Goal: Information Seeking & Learning: Learn about a topic

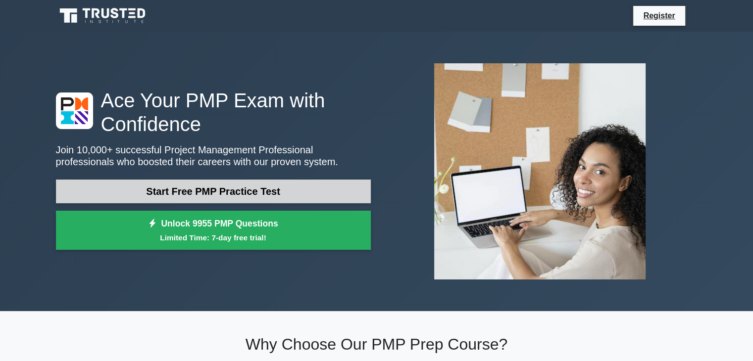
click at [266, 198] on link "Start Free PMP Practice Test" at bounding box center [213, 192] width 315 height 24
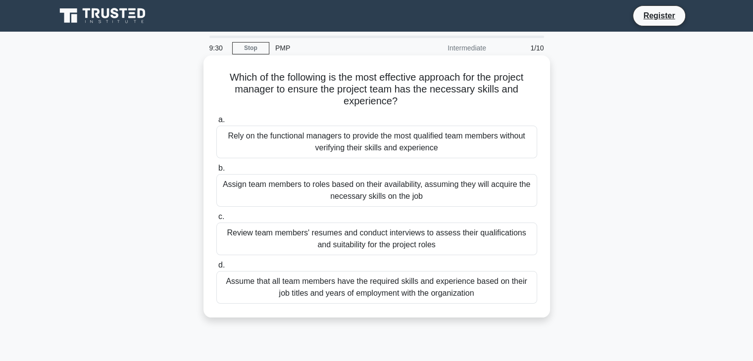
click at [399, 236] on div "Review team members' resumes and conduct interviews to assess their qualificati…" at bounding box center [376, 239] width 321 height 33
click at [216, 220] on input "c. Review team members' resumes and conduct interviews to assess their qualific…" at bounding box center [216, 217] width 0 height 6
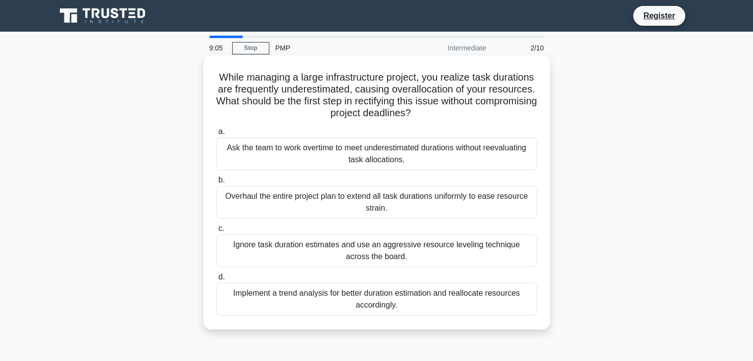
drag, startPoint x: 294, startPoint y: 77, endPoint x: 456, endPoint y: 112, distance: 165.6
click at [456, 112] on h5 "While managing a large infrastructure project, you realize task durations are f…" at bounding box center [376, 95] width 323 height 49
click at [287, 306] on div "Implement a trend analysis for better duration estimation and reallocate resour…" at bounding box center [376, 299] width 321 height 33
click at [216, 281] on input "d. Implement a trend analysis for better duration estimation and reallocate res…" at bounding box center [216, 277] width 0 height 6
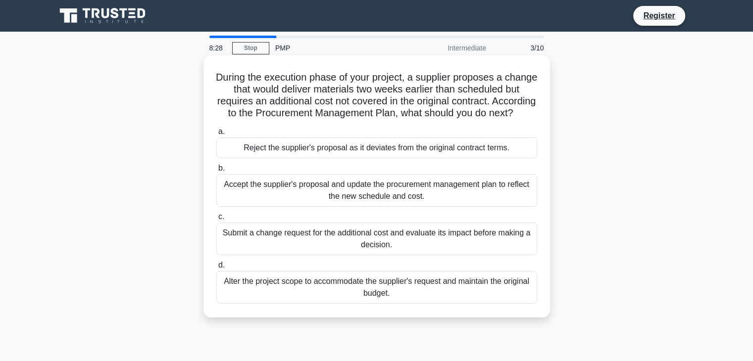
click at [344, 158] on div "Reject the supplier's proposal as it deviates from the original contract terms." at bounding box center [376, 148] width 321 height 21
click at [216, 135] on input "a. Reject the supplier's proposal as it deviates from the original contract ter…" at bounding box center [216, 132] width 0 height 6
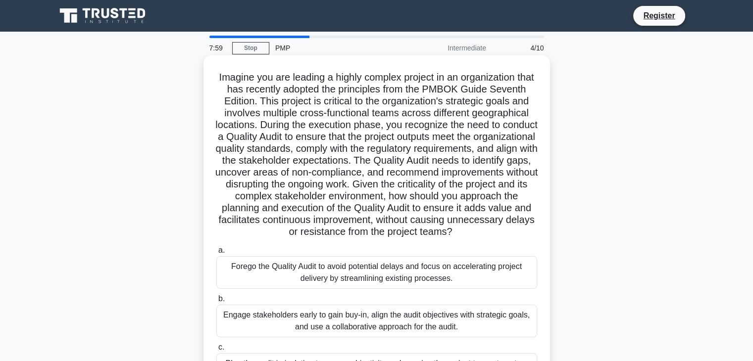
drag, startPoint x: 305, startPoint y: 102, endPoint x: 430, endPoint y: 240, distance: 185.8
click at [430, 239] on h5 "Imagine you are leading a highly complex project in an organization that has re…" at bounding box center [376, 154] width 323 height 167
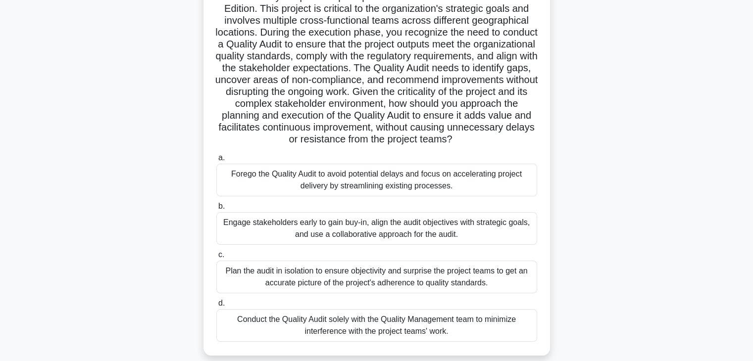
scroll to position [99, 0]
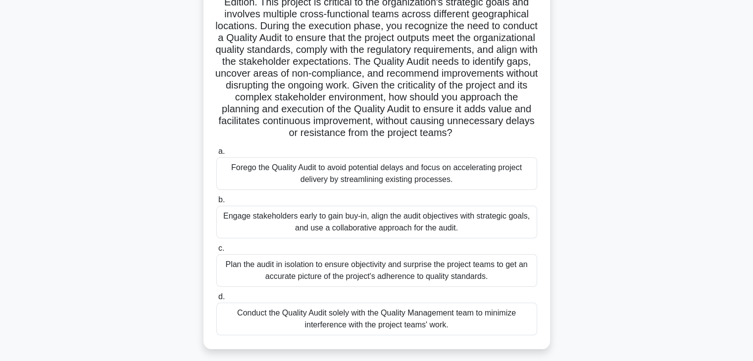
click at [434, 280] on div "Plan the audit in isolation to ensure objectivity and surprise the project team…" at bounding box center [376, 271] width 321 height 33
click at [216, 252] on input "c. Plan the audit in isolation to ensure objectivity and surprise the project t…" at bounding box center [216, 249] width 0 height 6
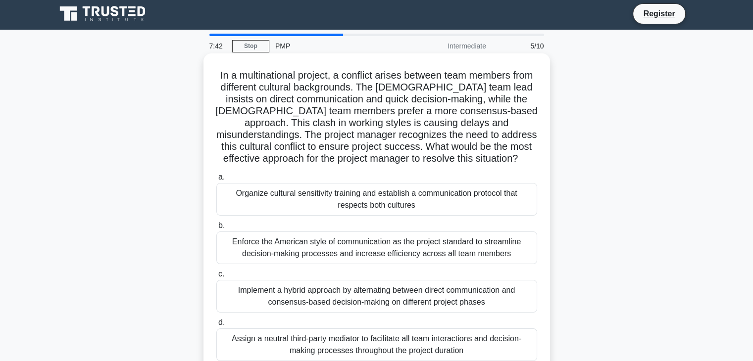
scroll to position [0, 0]
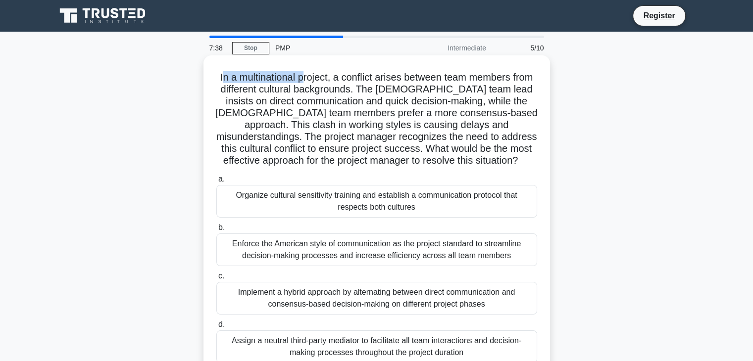
drag, startPoint x: 230, startPoint y: 75, endPoint x: 313, endPoint y: 79, distance: 82.8
click at [313, 79] on h5 "In a multinational project, a conflict arises between team members from differe…" at bounding box center [376, 119] width 323 height 96
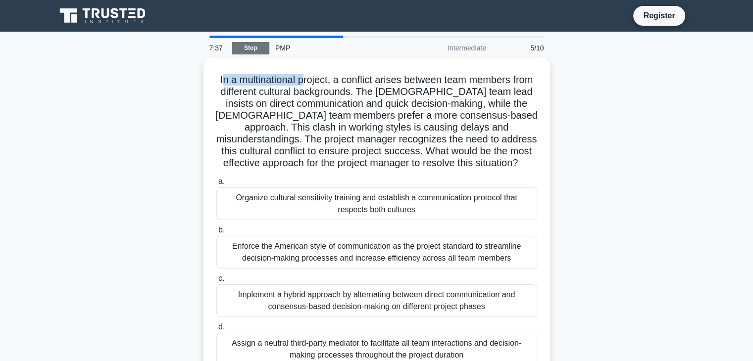
click at [253, 46] on link "Stop" at bounding box center [250, 48] width 37 height 12
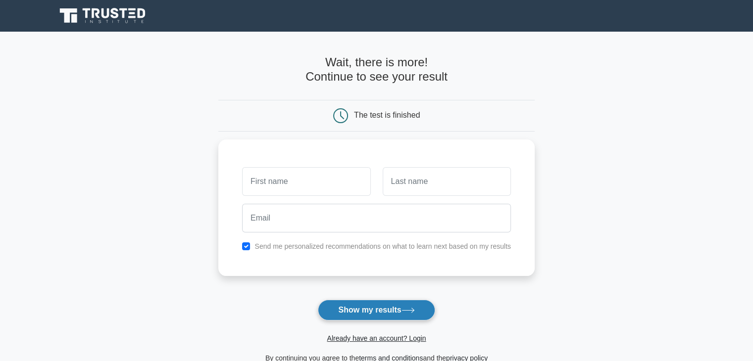
click at [392, 313] on button "Show my results" at bounding box center [376, 310] width 117 height 21
click at [534, 268] on main "Wait, there is more! Continue to see your result The test is finished and the" at bounding box center [376, 210] width 753 height 357
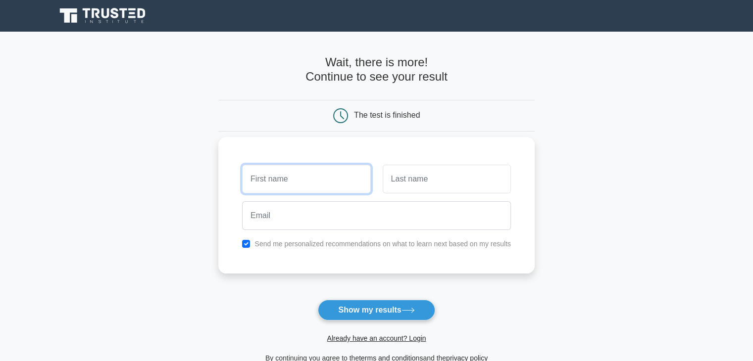
click at [332, 165] on input "text" at bounding box center [306, 179] width 128 height 29
click at [327, 177] on input "dan" at bounding box center [306, 179] width 128 height 29
type input "danial"
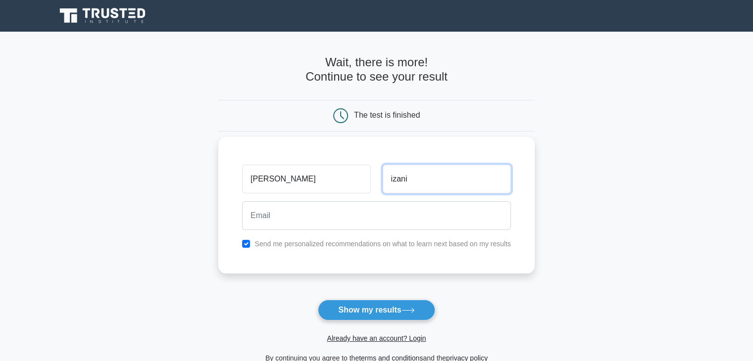
type input "izani"
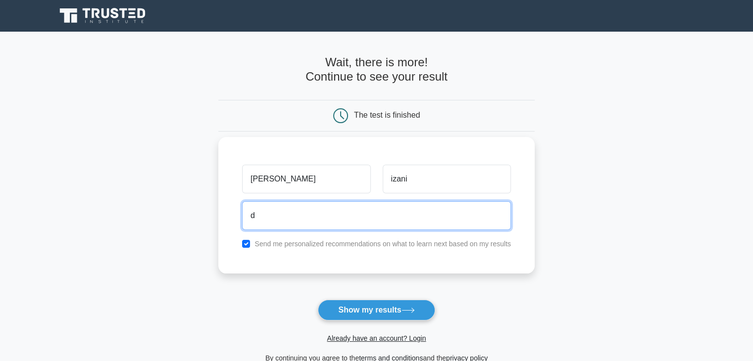
click at [324, 215] on input "d" at bounding box center [376, 216] width 269 height 29
click at [306, 216] on input "danial.izani1792@gmail.com" at bounding box center [376, 216] width 269 height 29
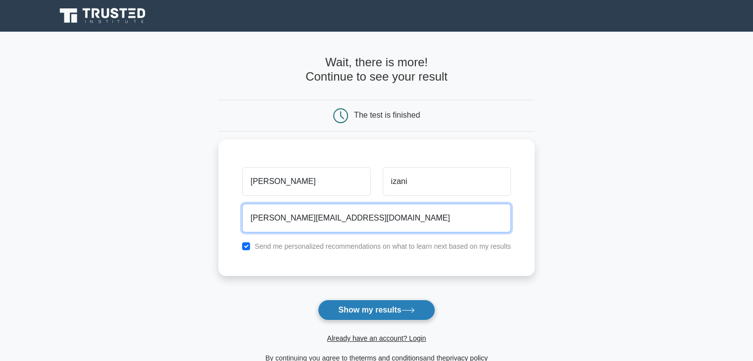
type input "danial.izani17@gmail.com"
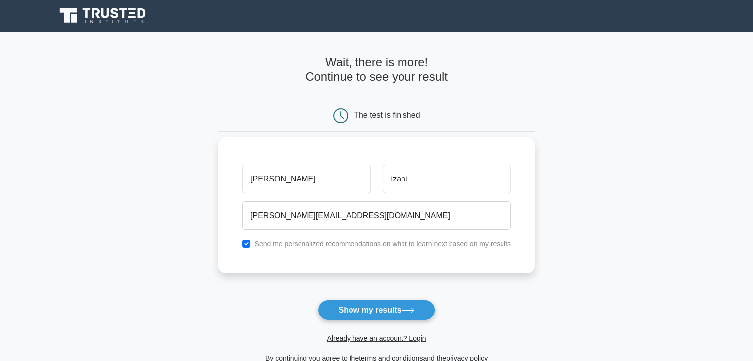
drag, startPoint x: 364, startPoint y: 313, endPoint x: 359, endPoint y: 258, distance: 55.1
click at [367, 262] on form "Wait, there is more! Continue to see your result The test is finished danial iz…" at bounding box center [376, 209] width 316 height 309
click at [239, 244] on div "Send me personalized recommendations on what to learn next based on my results" at bounding box center [376, 244] width 281 height 12
click at [250, 244] on input "checkbox" at bounding box center [246, 244] width 8 height 8
checkbox input "false"
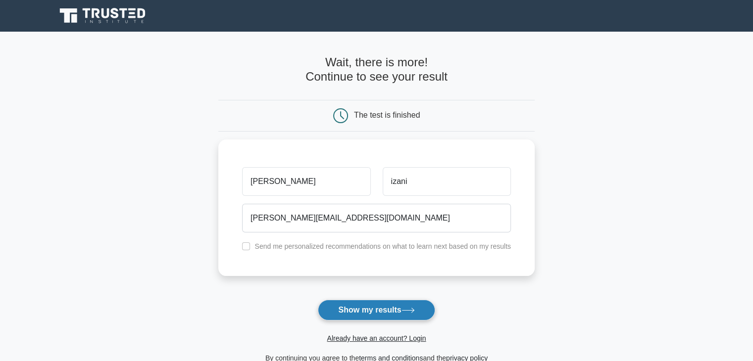
click at [413, 317] on button "Show my results" at bounding box center [376, 310] width 117 height 21
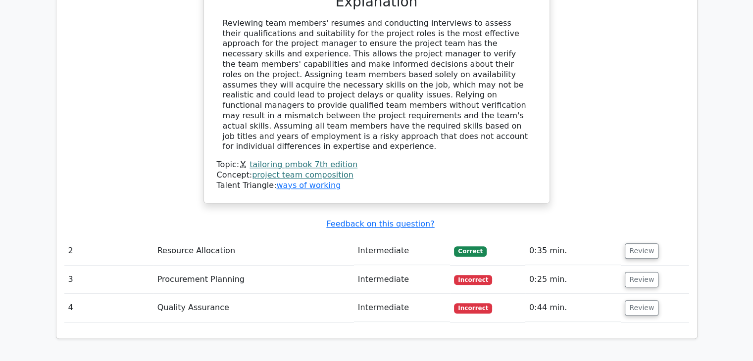
scroll to position [1089, 0]
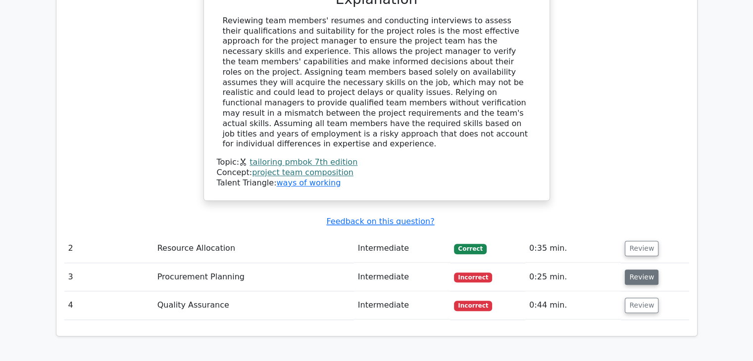
click at [640, 270] on button "Review" at bounding box center [642, 277] width 34 height 15
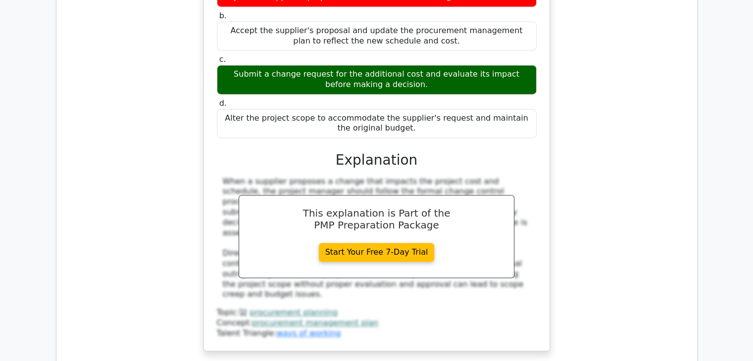
scroll to position [1585, 0]
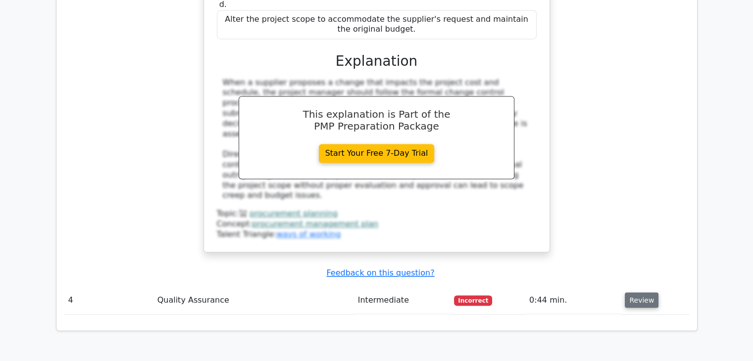
click at [636, 293] on button "Review" at bounding box center [642, 300] width 34 height 15
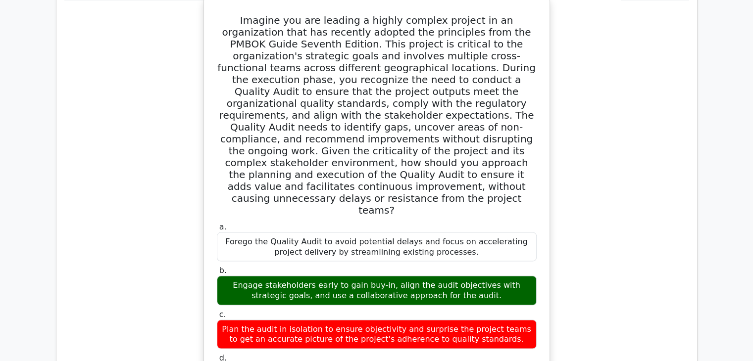
scroll to position [1882, 0]
